Goal: Information Seeking & Learning: Learn about a topic

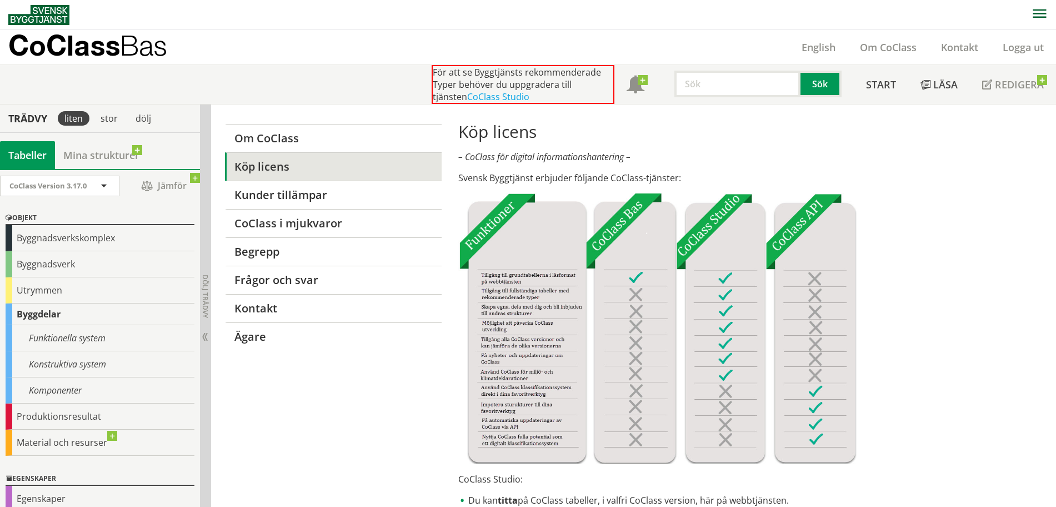
click at [1035, 7] on button "button" at bounding box center [1039, 14] width 33 height 29
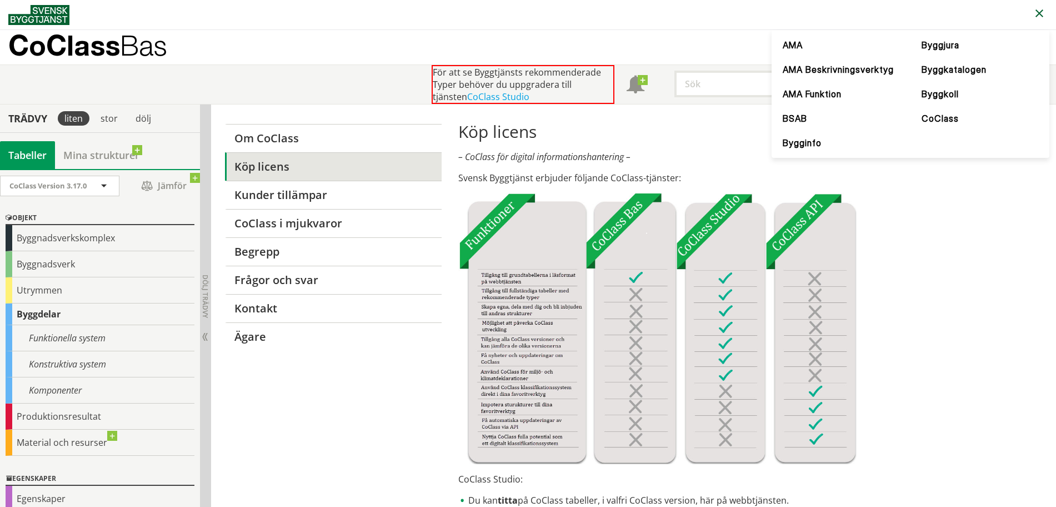
click at [68, 39] on p "CoClass Bas" at bounding box center [87, 45] width 159 height 13
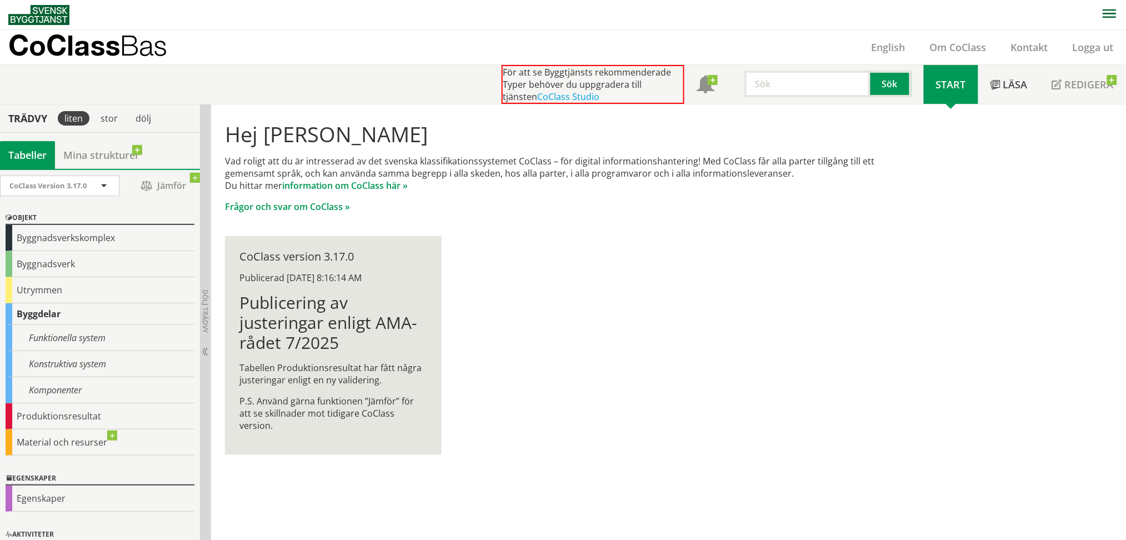
drag, startPoint x: 1046, startPoint y: 0, endPoint x: 770, endPoint y: 268, distance: 384.6
click at [770, 268] on div "Hej [PERSON_NAME] Vad roligt att du är intresserad av det svenska klassifikatio…" at bounding box center [566, 288] width 711 height 368
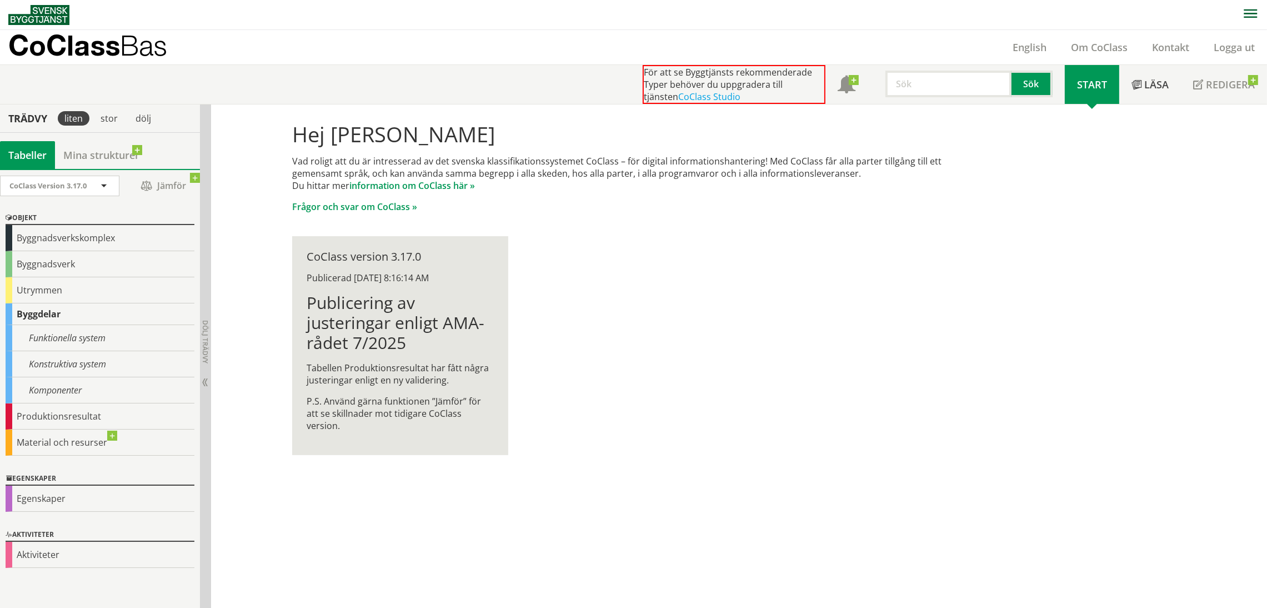
drag, startPoint x: 975, startPoint y: 0, endPoint x: 782, endPoint y: 393, distance: 437.7
click at [781, 397] on div "Hej [PERSON_NAME] Vad roligt att du är intresserad av det svenska klassifikatio…" at bounding box center [633, 288] width 711 height 368
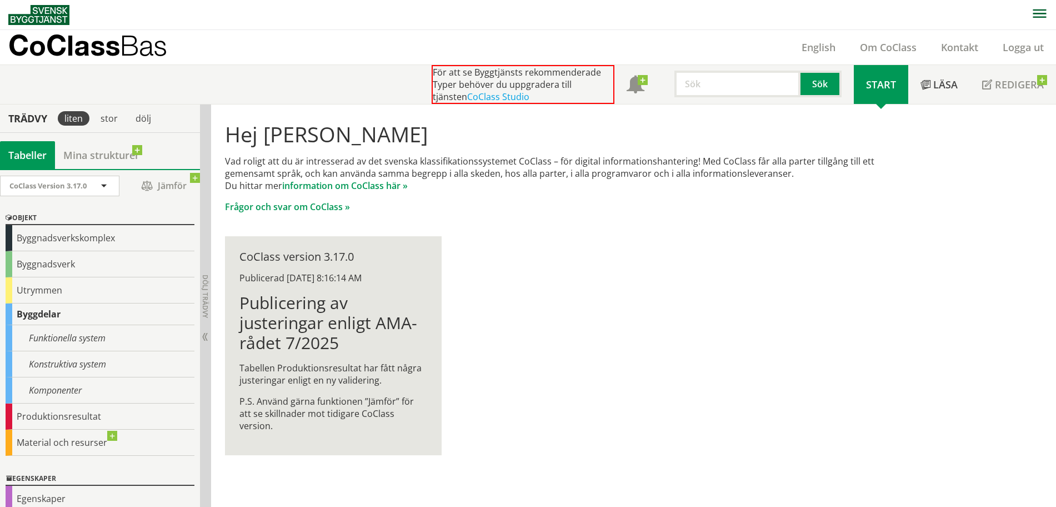
drag, startPoint x: 1180, startPoint y: 0, endPoint x: 729, endPoint y: 236, distance: 509.1
click at [729, 236] on div "Hej [PERSON_NAME] Vad roligt att du är intresserad av det svenska klassifikatio…" at bounding box center [566, 288] width 711 height 368
click at [78, 261] on div "Byggnadsverk" at bounding box center [100, 264] width 189 height 26
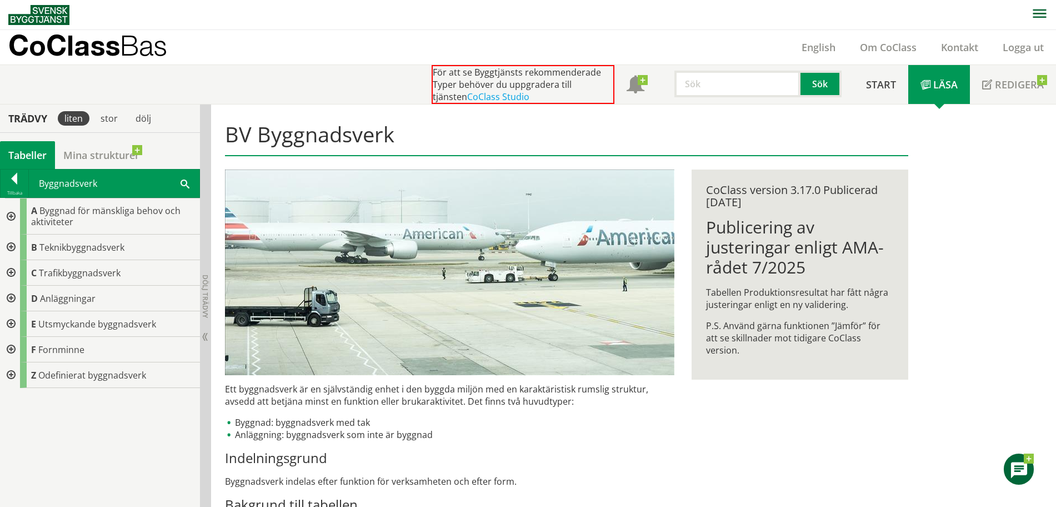
click at [11, 219] on div at bounding box center [10, 216] width 20 height 36
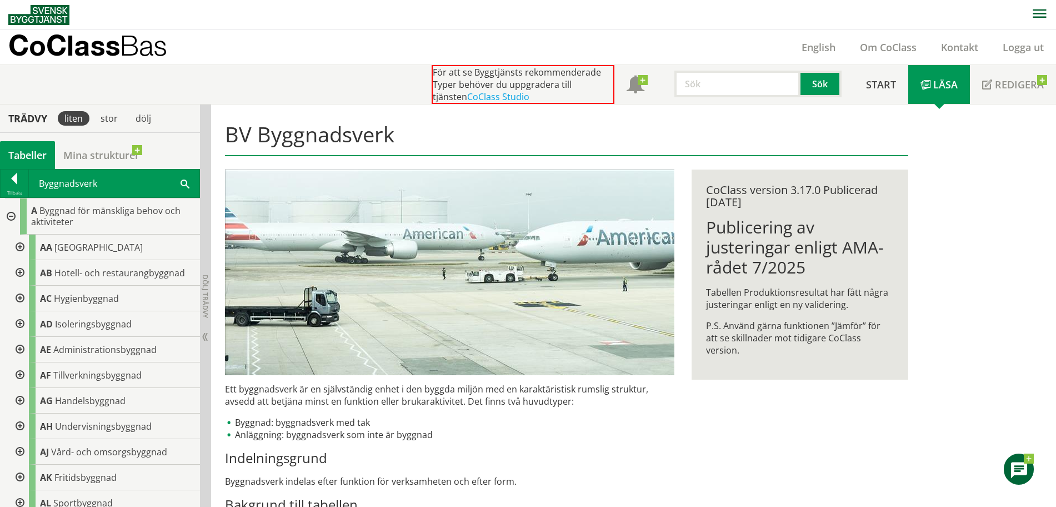
click at [21, 252] on div at bounding box center [19, 247] width 20 height 26
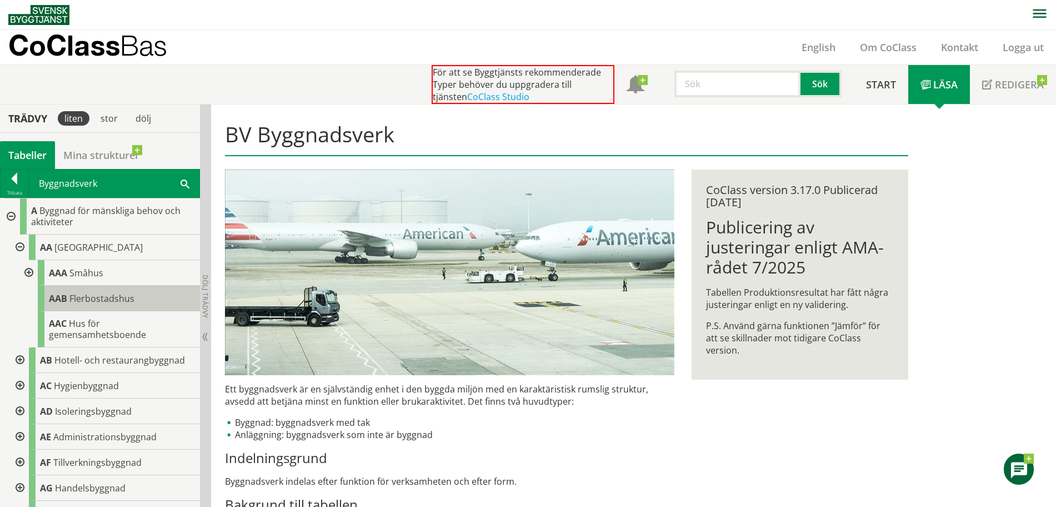
click at [79, 296] on span "Flerbostadshus" at bounding box center [101, 298] width 65 height 12
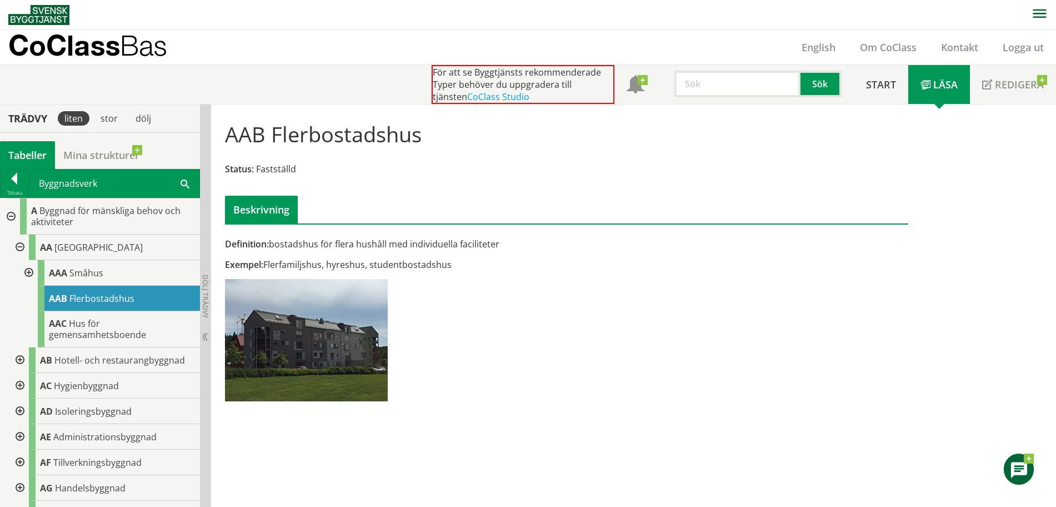
click at [0, 3] on div "AMA AMA Beskrivningsverktyg AMA Funktion BSAB Bygginfo Byggjura Byggkatalogen B…" at bounding box center [528, 15] width 1056 height 30
click at [884, 41] on link "Om CoClass" at bounding box center [888, 47] width 81 height 13
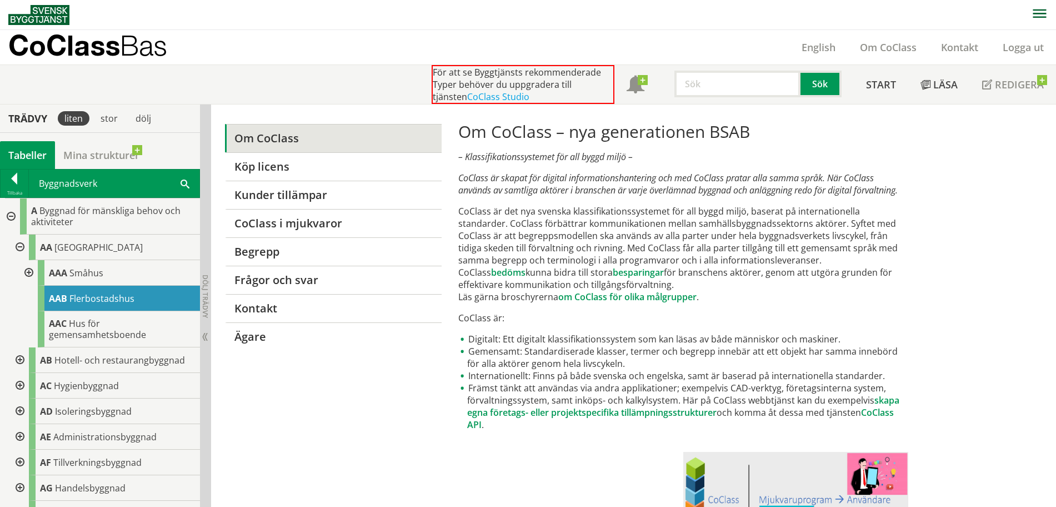
click at [94, 52] on p "CoClass Bas" at bounding box center [87, 45] width 159 height 13
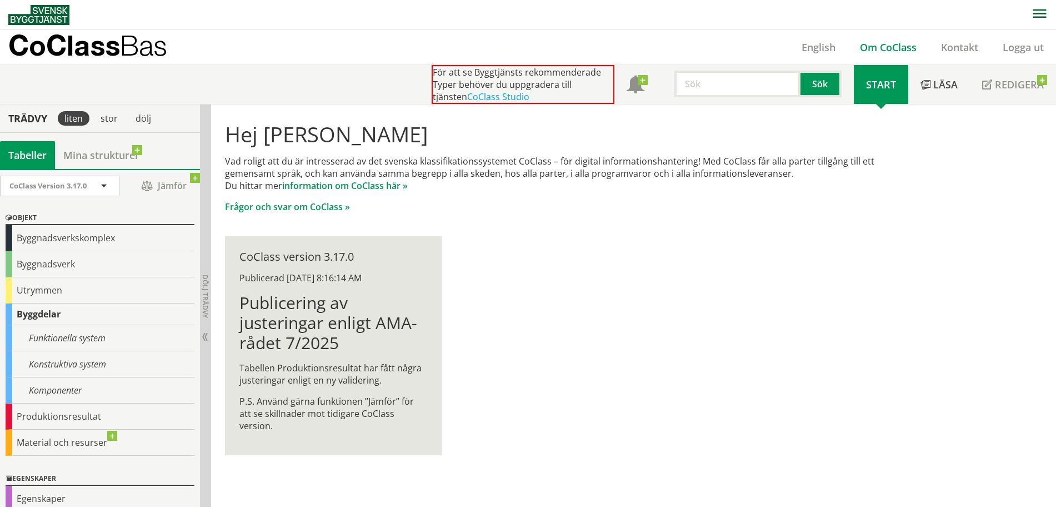
click at [895, 46] on link "Om CoClass" at bounding box center [888, 47] width 81 height 13
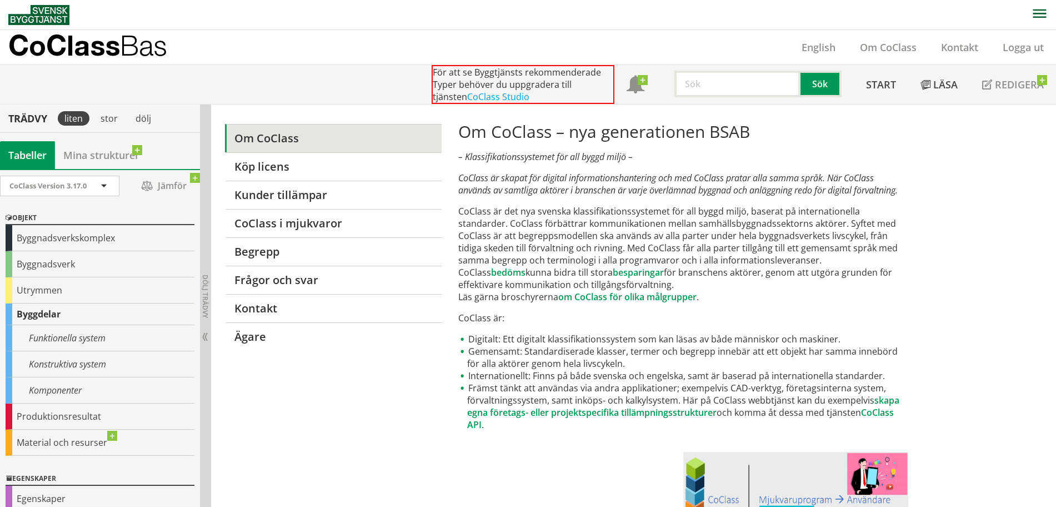
drag, startPoint x: 76, startPoint y: 48, endPoint x: 145, endPoint y: 61, distance: 70.2
click at [76, 48] on p "CoClass Bas" at bounding box center [87, 45] width 159 height 13
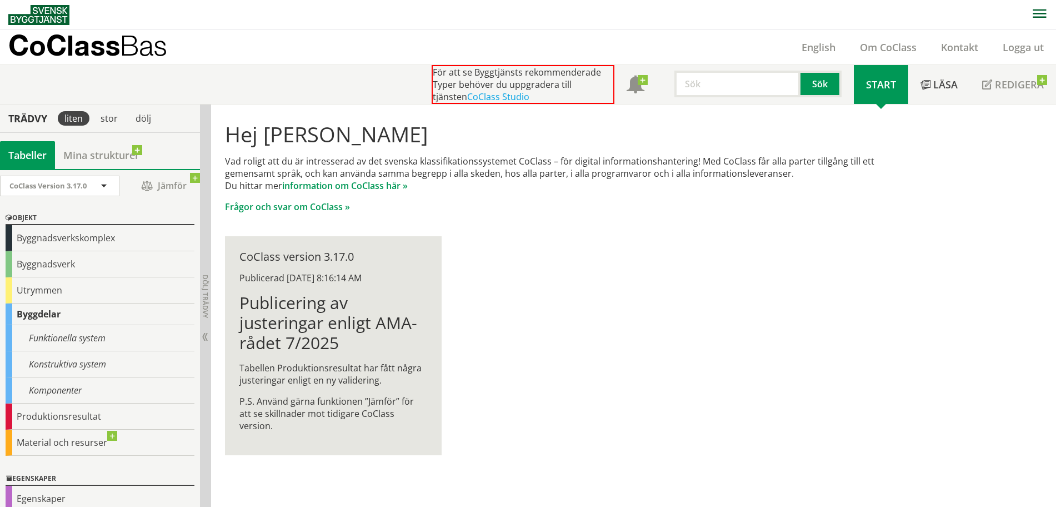
drag, startPoint x: 893, startPoint y: 33, endPoint x: 761, endPoint y: 264, distance: 265.5
click at [761, 264] on div "Hej [PERSON_NAME] Vad roligt att du är intresserad av det svenska klassifikatio…" at bounding box center [566, 288] width 711 height 368
click at [80, 265] on div "Byggnadsverk" at bounding box center [100, 264] width 189 height 26
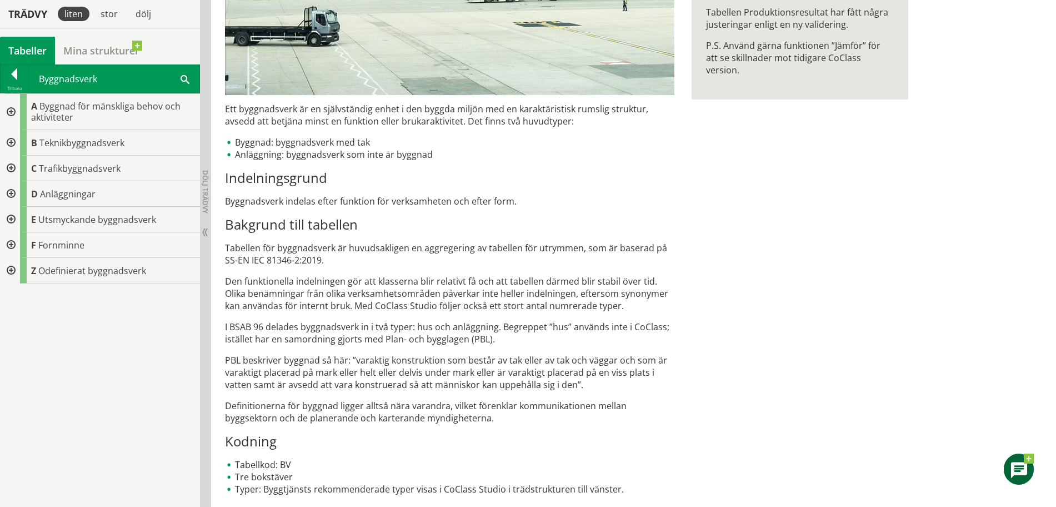
scroll to position [283, 0]
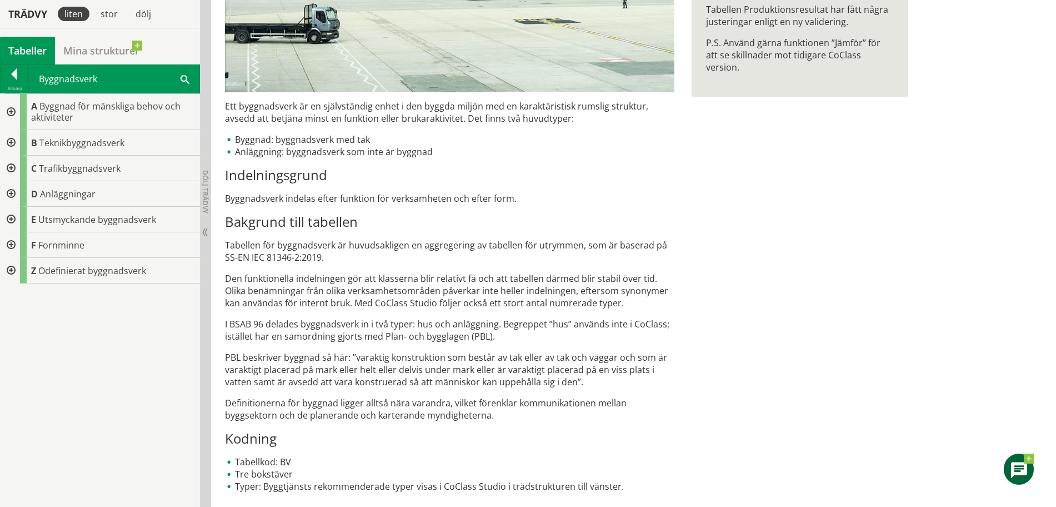
click at [959, 217] on div "BV Byggnadsverk Ett byggnadsverk är en självständig enhet i den byggda miljön m…" at bounding box center [633, 164] width 845 height 685
